Goal: Check status: Check status

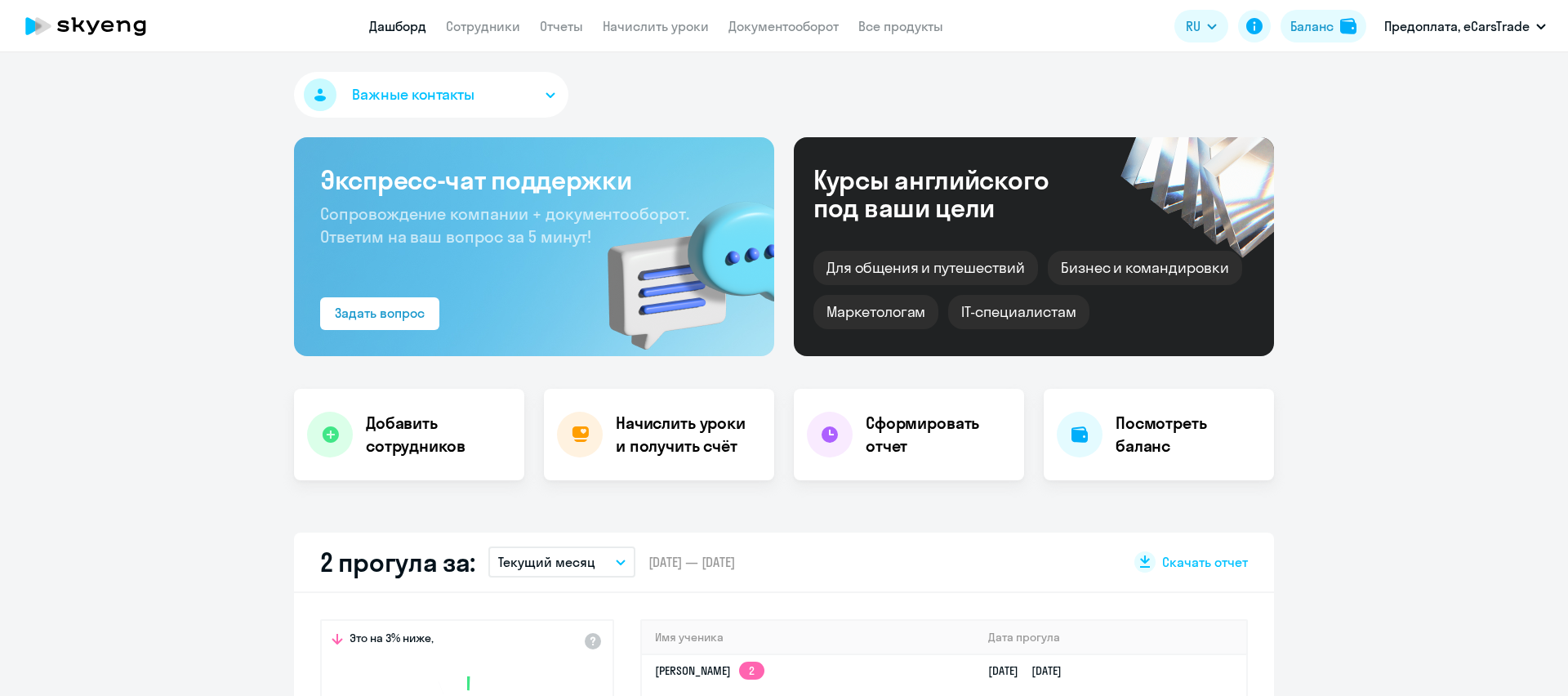
select select "30"
click at [1311, 19] on div "Баланс" at bounding box center [1312, 26] width 44 height 20
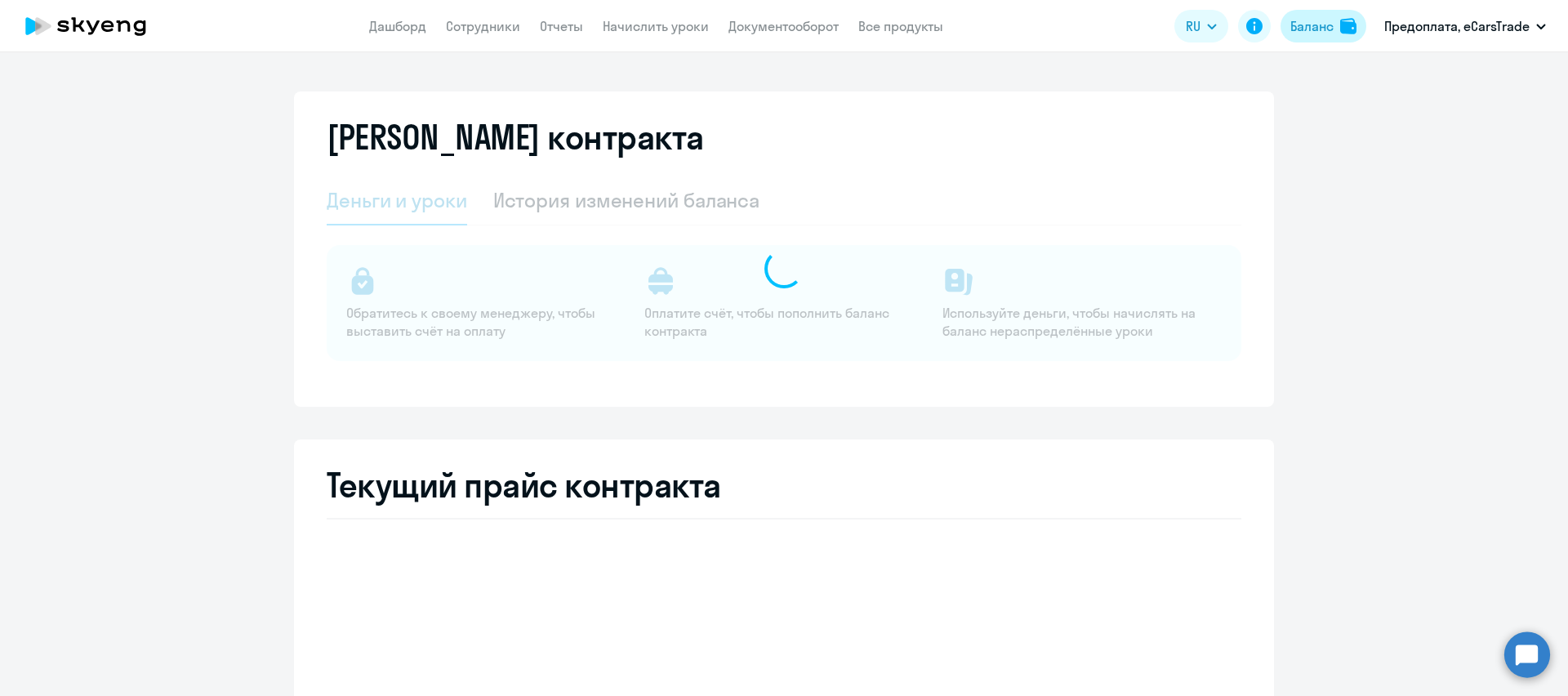
select select "english_adult_not_native_speaker"
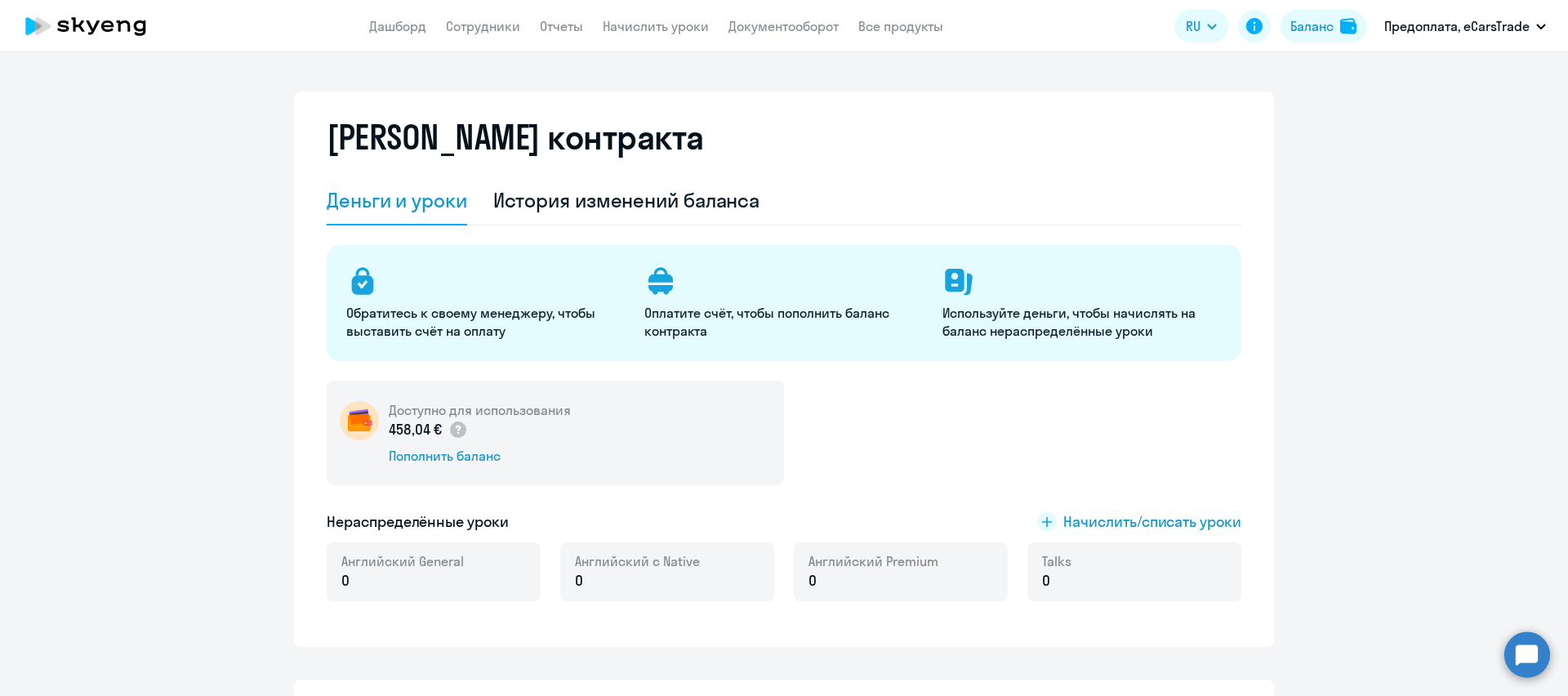
click at [355, 419] on img at bounding box center [360, 420] width 39 height 39
click at [390, 406] on h5 "Доступно для использования" at bounding box center [479, 409] width 182 height 18
click at [436, 407] on h5 "Доступно для использования" at bounding box center [479, 409] width 182 height 18
click at [592, 202] on div "История изменений баланса" at bounding box center [627, 200] width 267 height 26
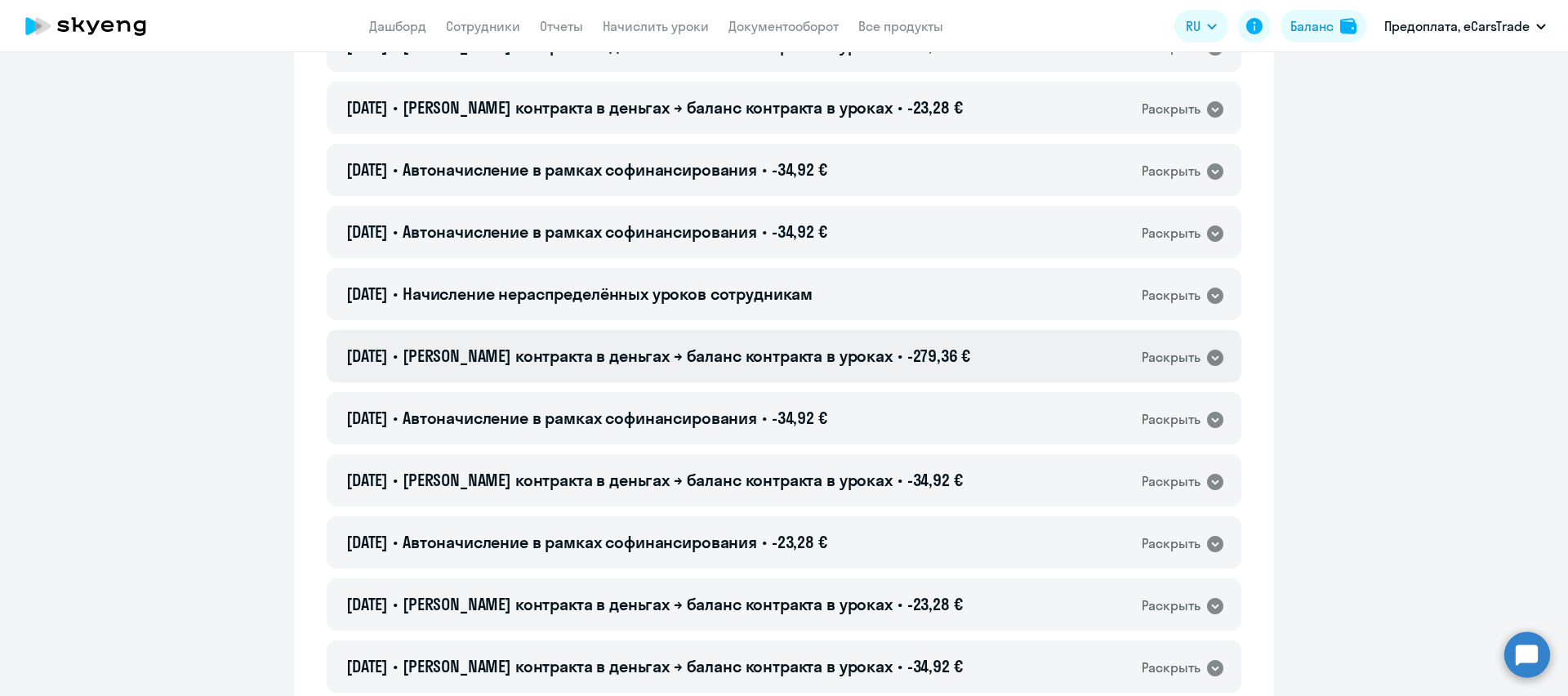
scroll to position [368, 0]
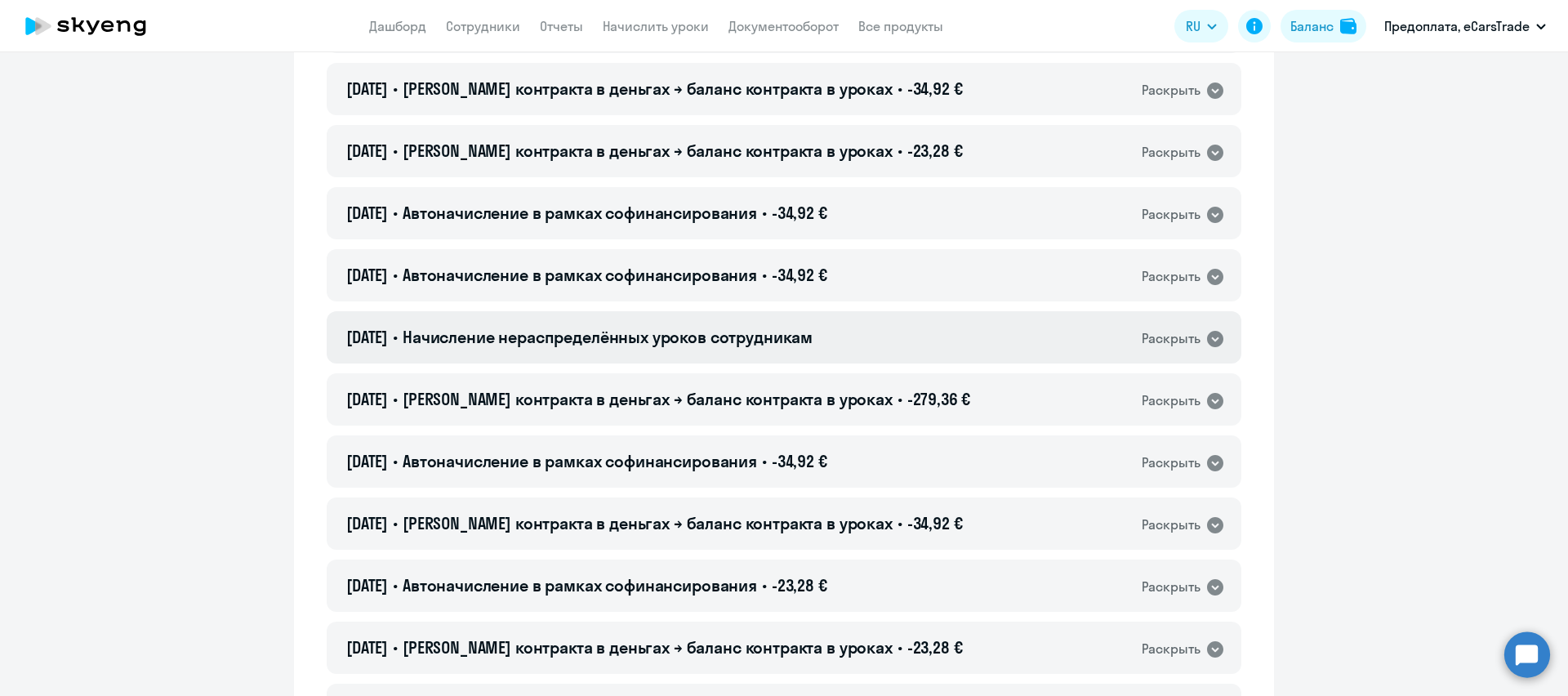
click at [1199, 339] on div "Раскрыть" at bounding box center [1171, 338] width 59 height 20
